Goal: Information Seeking & Learning: Learn about a topic

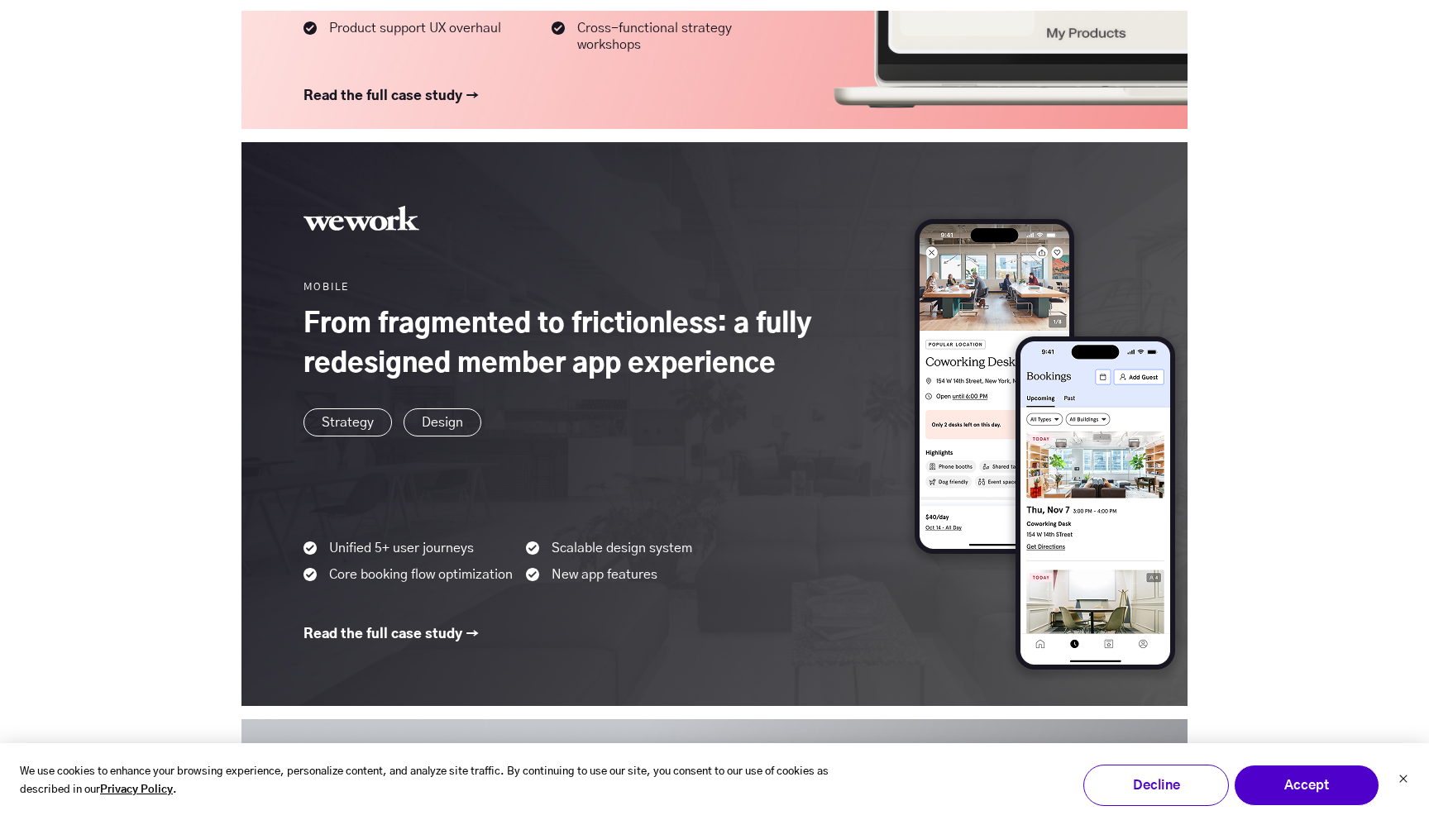
scroll to position [1604, 0]
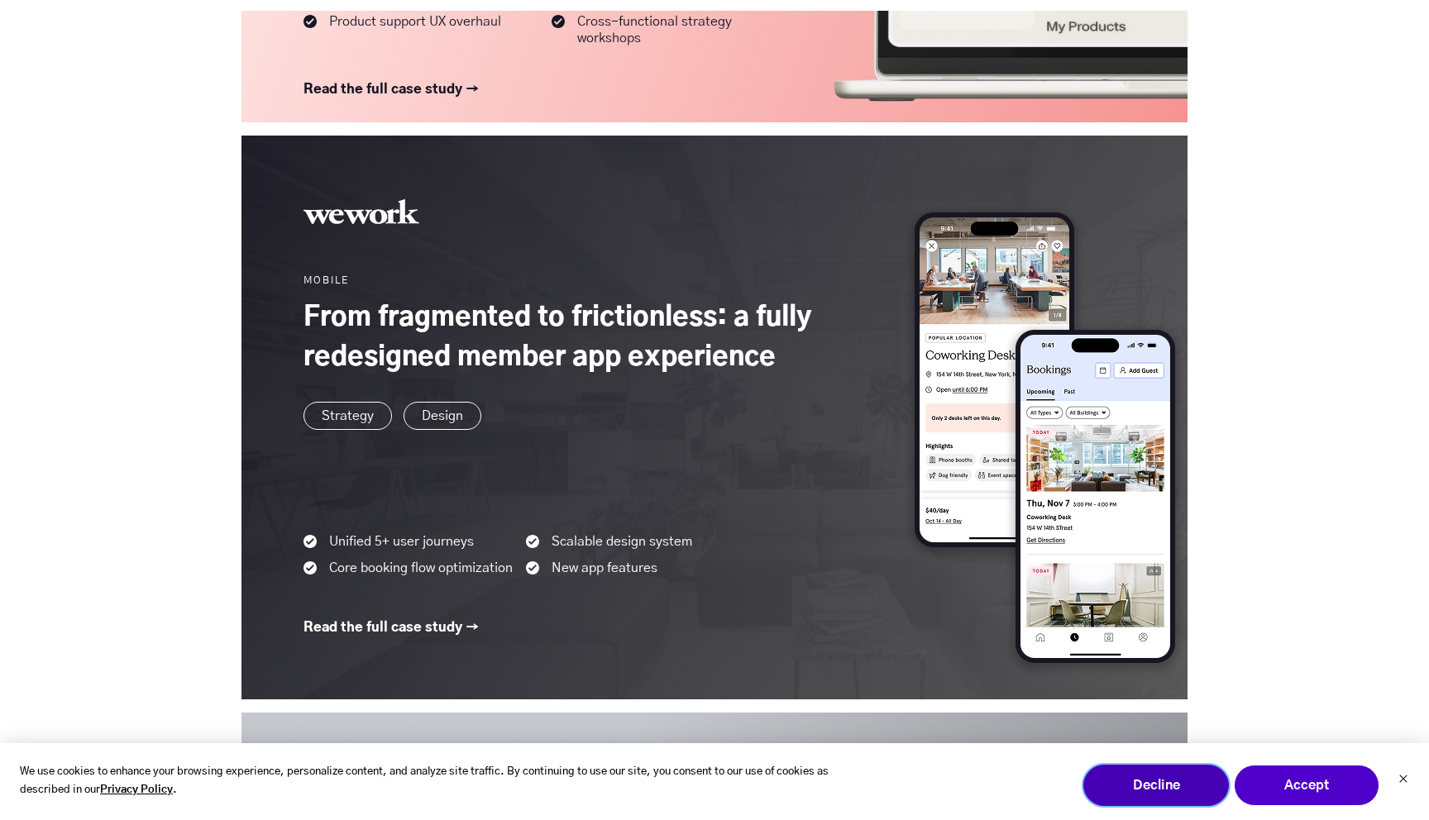
click at [1133, 788] on button "Decline" at bounding box center [1156, 785] width 146 height 41
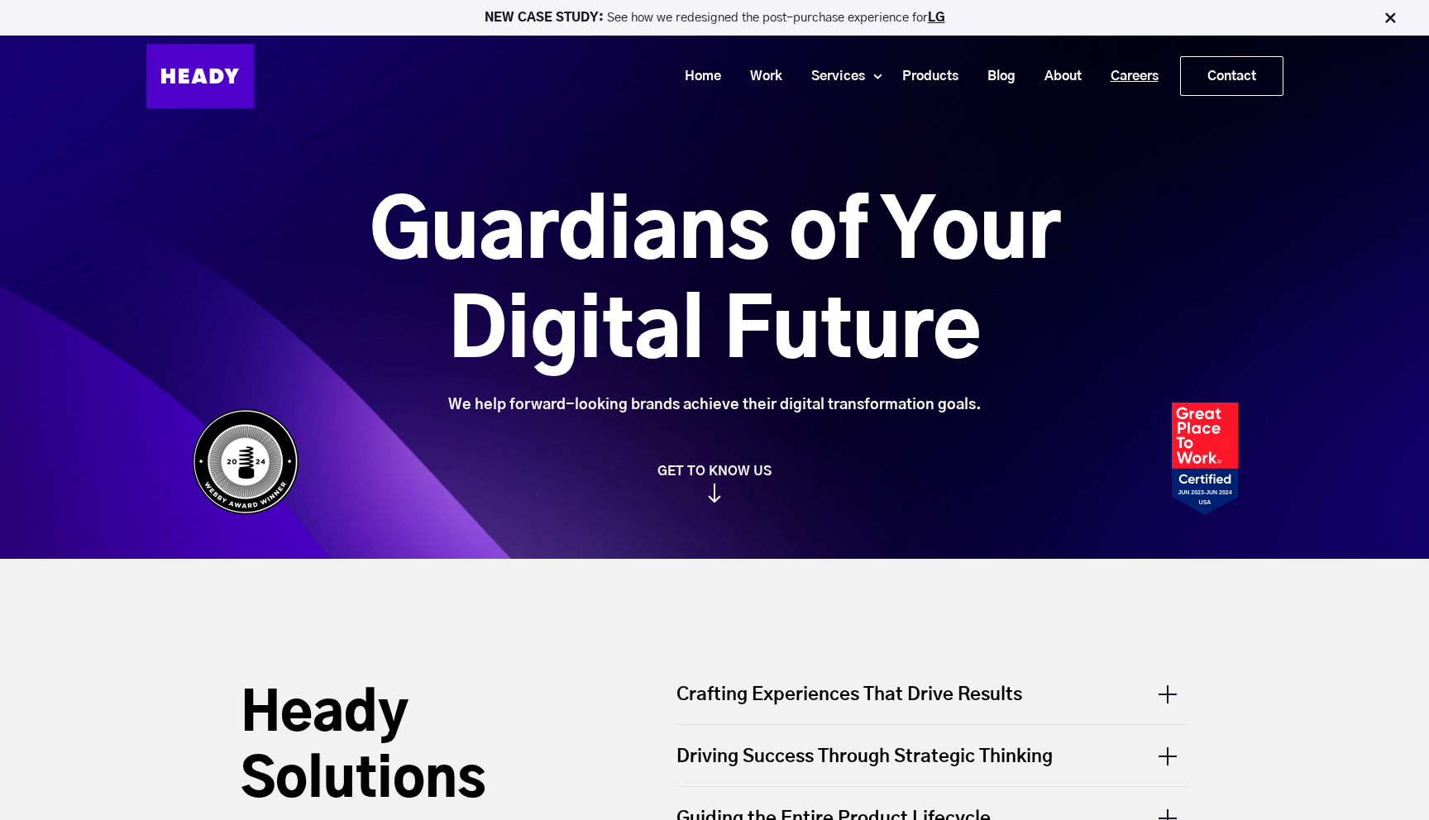
click at [1124, 79] on link "Careers" at bounding box center [1128, 76] width 77 height 31
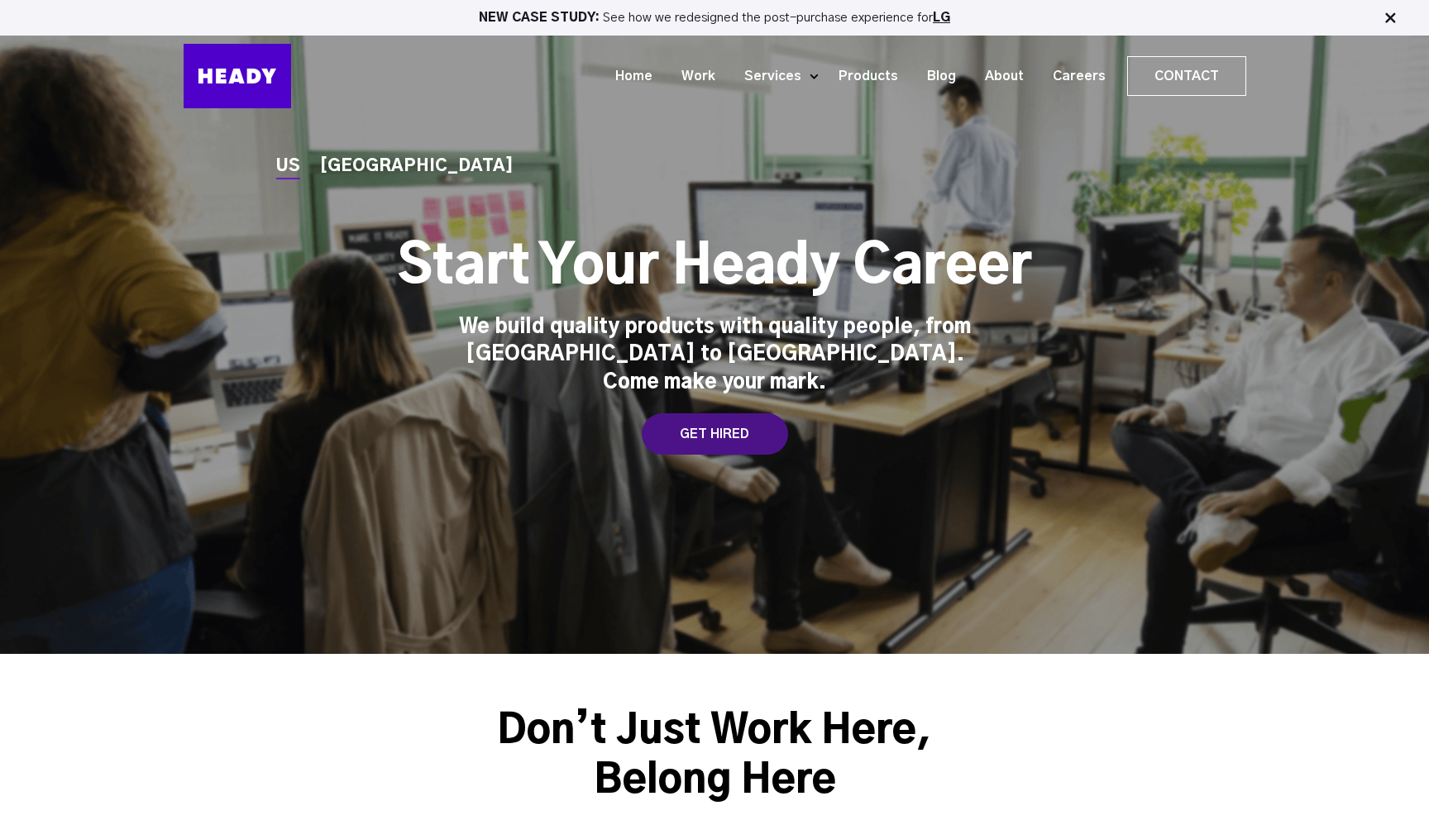
click at [704, 430] on div "GET HIRED" at bounding box center [715, 433] width 146 height 41
click at [341, 172] on div "[GEOGRAPHIC_DATA]" at bounding box center [416, 166] width 193 height 17
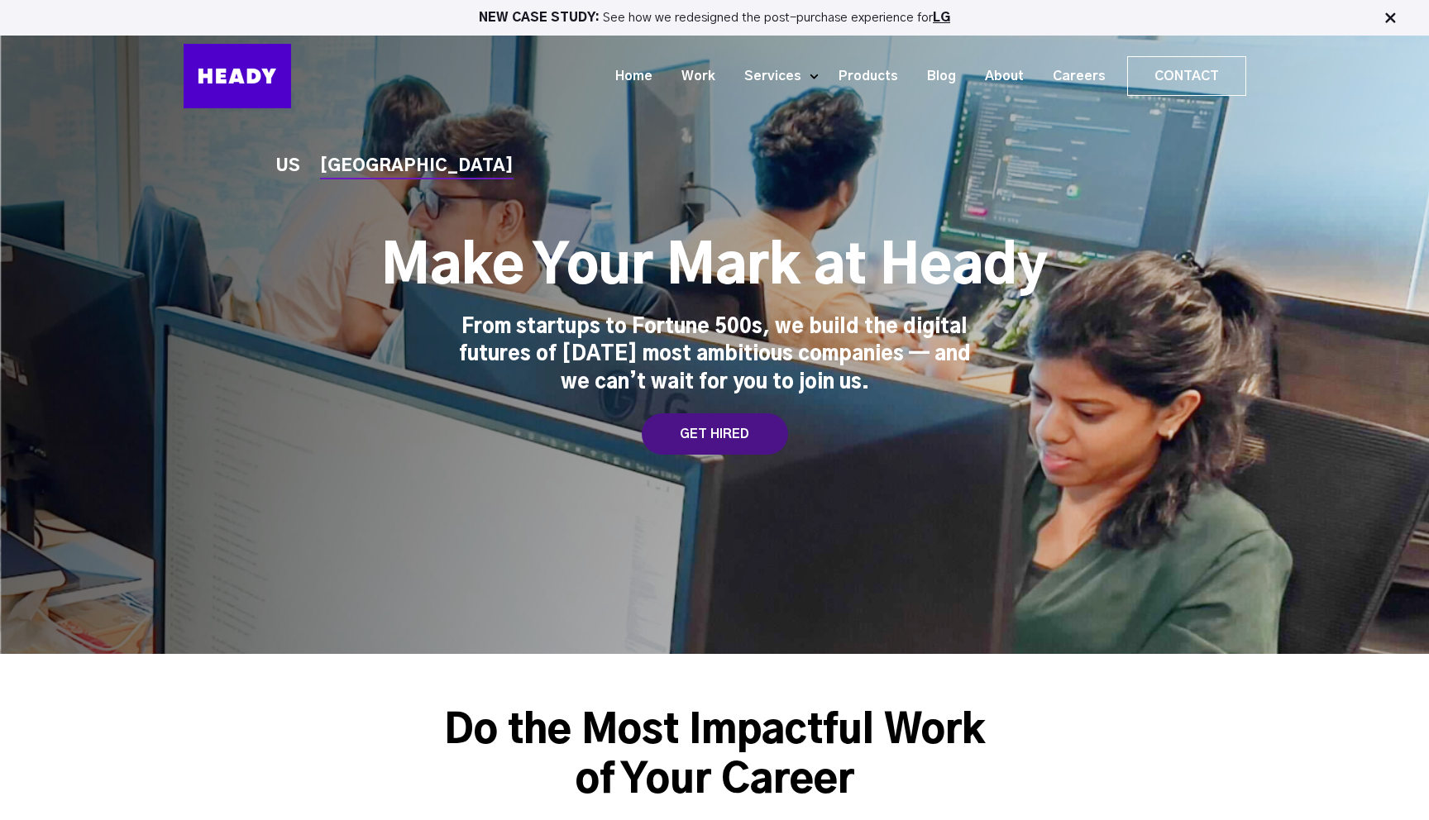
click at [695, 441] on div "GET HIRED" at bounding box center [715, 433] width 146 height 41
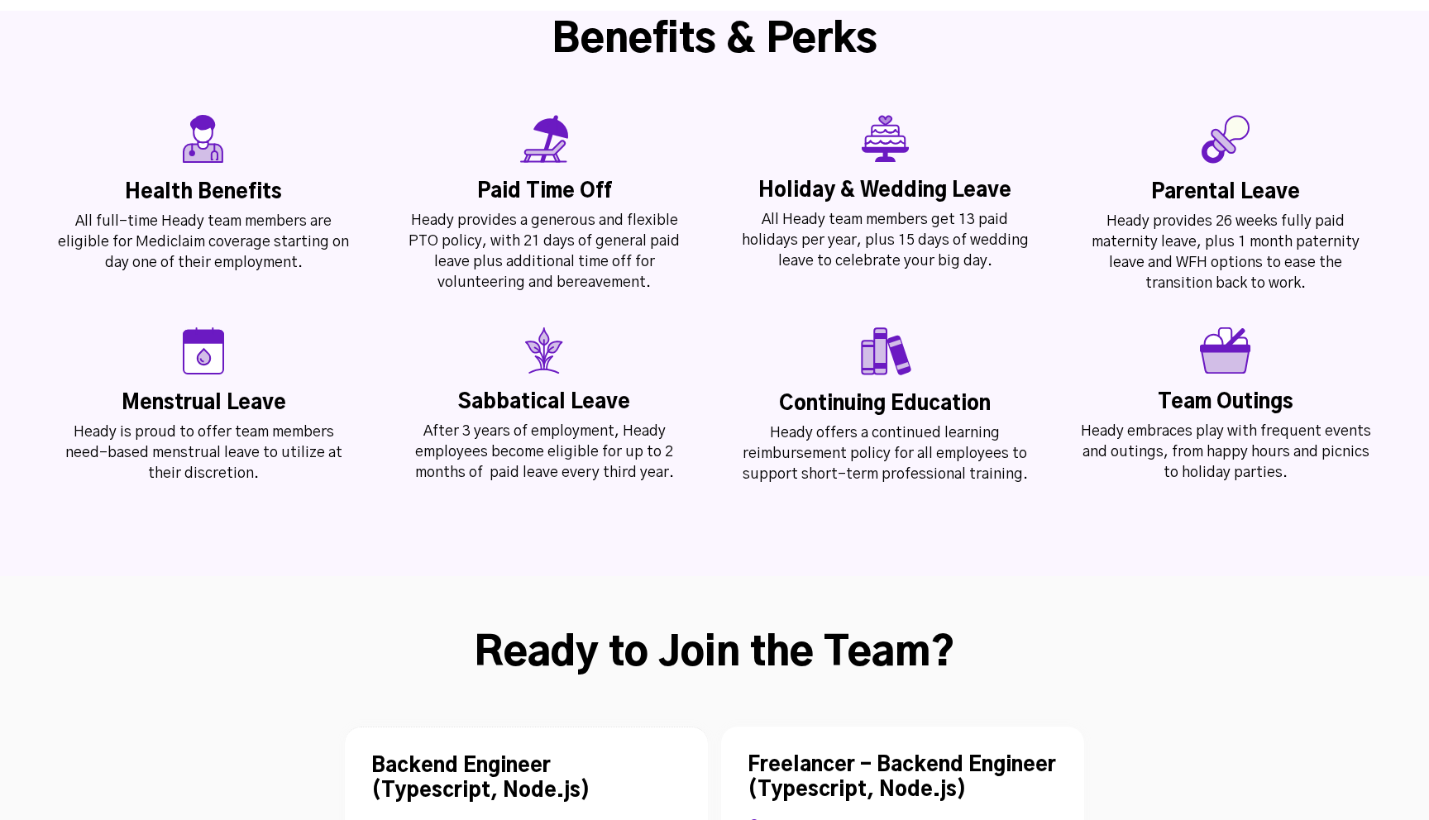
scroll to position [4453, 0]
